Goal: Communication & Community: Answer question/provide support

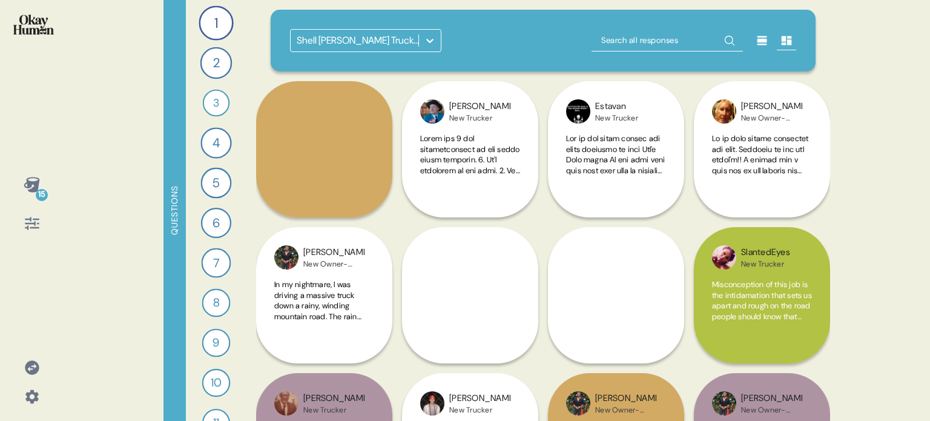
click at [33, 370] on icon at bounding box center [32, 367] width 14 height 14
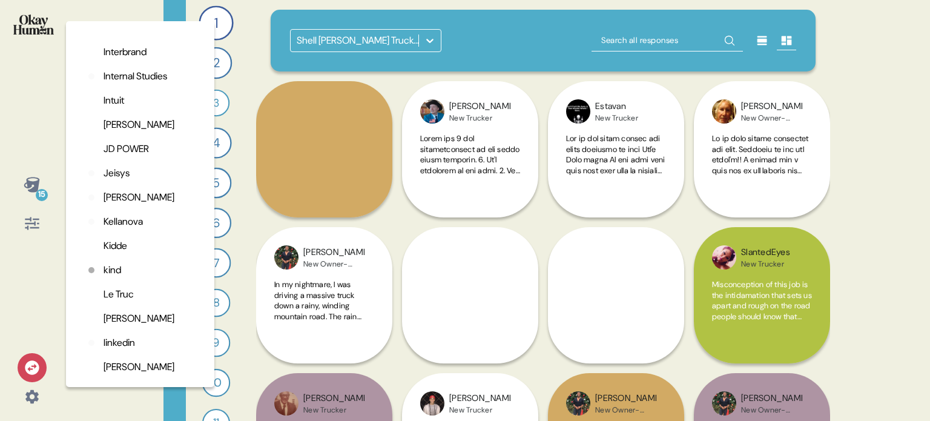
scroll to position [1696, 0]
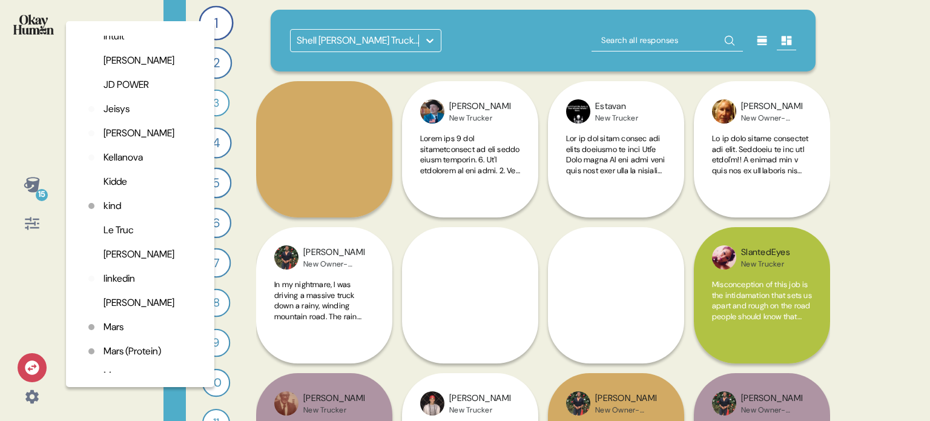
click at [127, 286] on p "linkedin" at bounding box center [119, 278] width 31 height 15
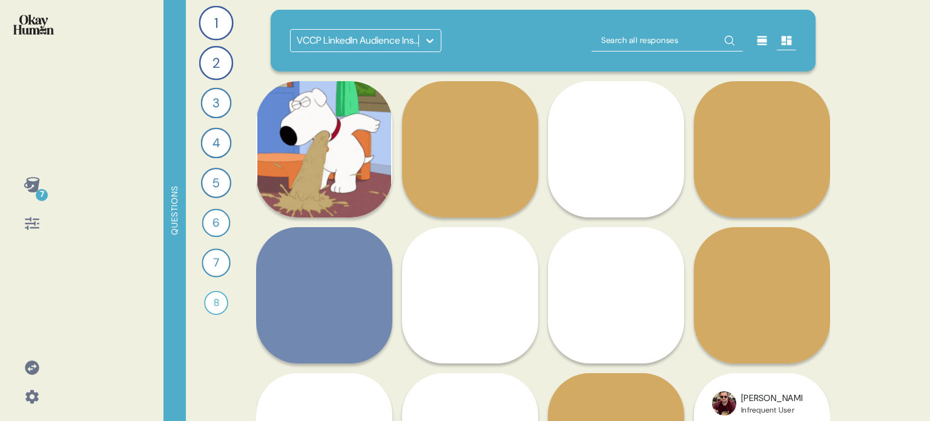
click at [429, 35] on icon at bounding box center [430, 41] width 12 height 12
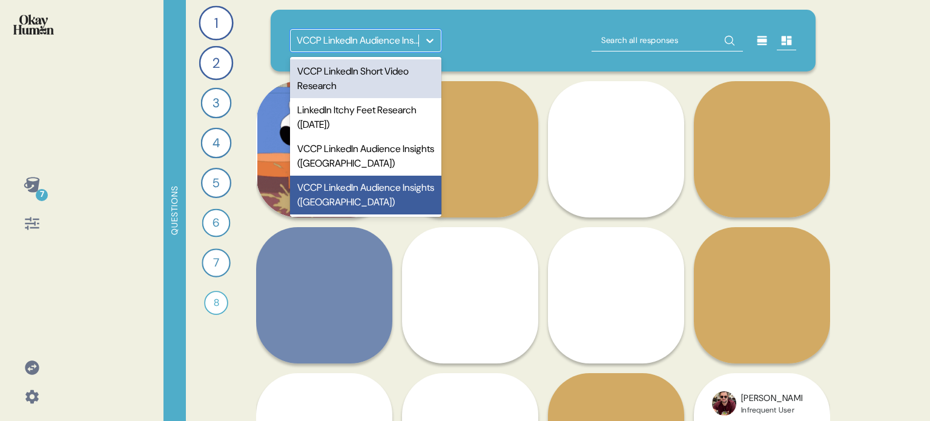
click at [474, 36] on div "option VCCP LinkedIn Short Video Research focused, 1 of 4. 4 results available.…" at bounding box center [543, 40] width 507 height 23
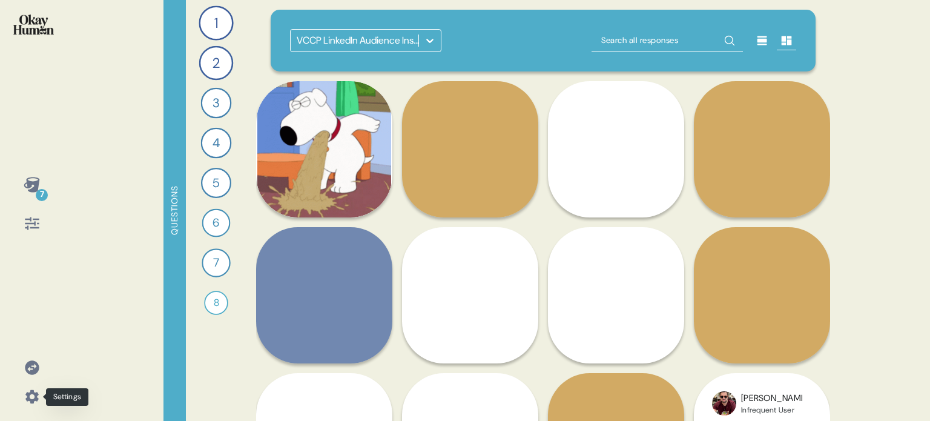
click at [29, 397] on icon at bounding box center [32, 396] width 17 height 17
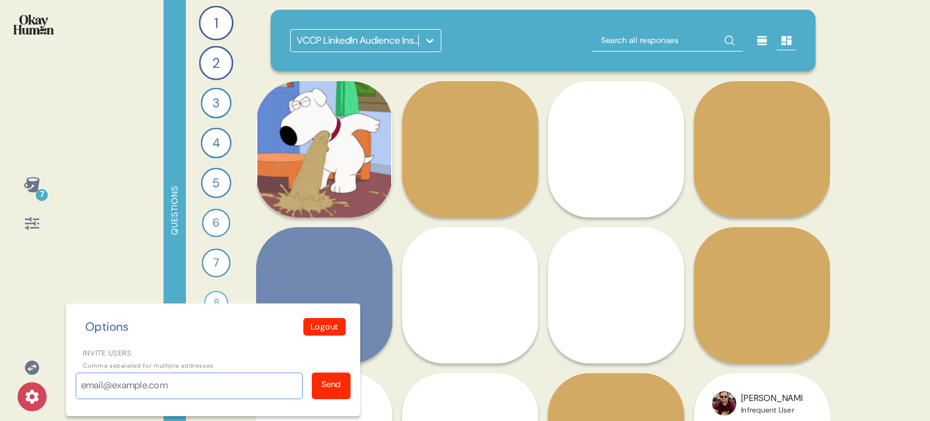
click at [131, 384] on input "Invite users" at bounding box center [189, 385] width 227 height 27
paste input "sscalice@linkedin.com"
type input "sscalice@linkedin.com"
click at [340, 387] on div "Send" at bounding box center [331, 384] width 19 height 13
